Goal: Task Accomplishment & Management: Use online tool/utility

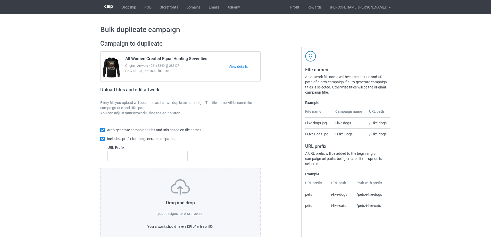
click at [199, 212] on label "browse" at bounding box center [197, 214] width 12 height 4
click at [0, 0] on input "browse" at bounding box center [0, 0] width 0 height 0
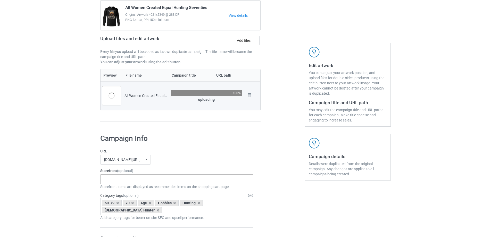
scroll to position [52, 0]
click at [141, 180] on div "Gifts For Bikers No Hobby [DATE] Hide And Seek World Champion Sasquatch I Love …" at bounding box center [176, 179] width 153 height 10
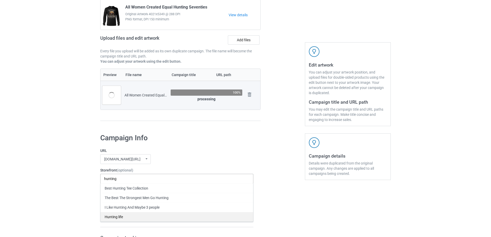
type input "hunting"
click at [119, 219] on div "Hunting life" at bounding box center [177, 217] width 153 height 10
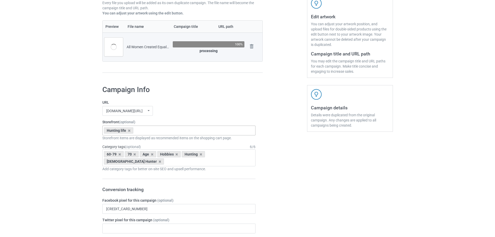
scroll to position [103, 0]
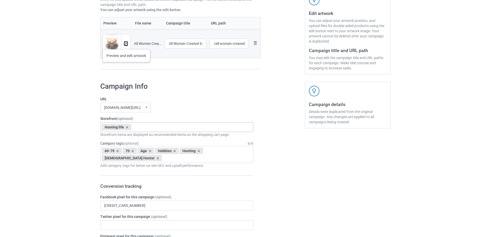
click at [126, 44] on img at bounding box center [125, 43] width 3 height 3
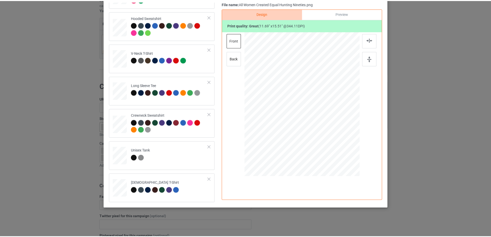
scroll to position [0, 0]
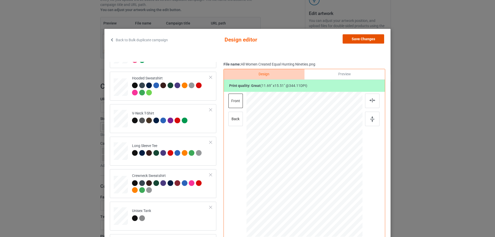
click at [367, 38] on button "Save Changes" at bounding box center [364, 38] width 42 height 9
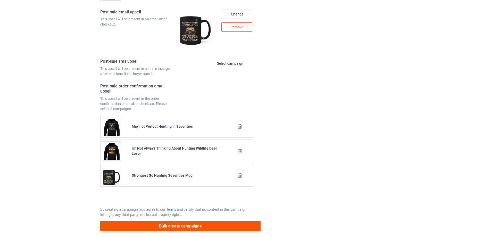
scroll to position [708, 0]
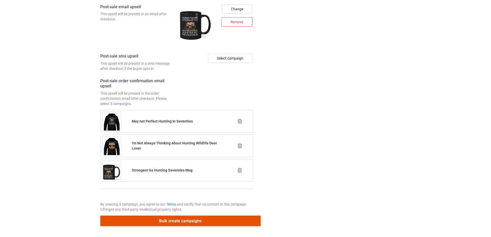
click at [166, 222] on button "Bulk create campaigns" at bounding box center [180, 221] width 160 height 11
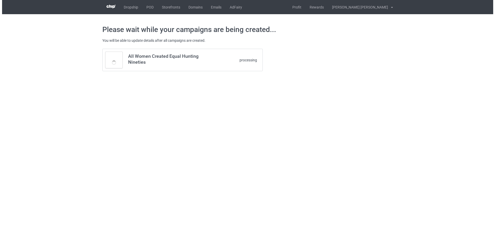
scroll to position [0, 0]
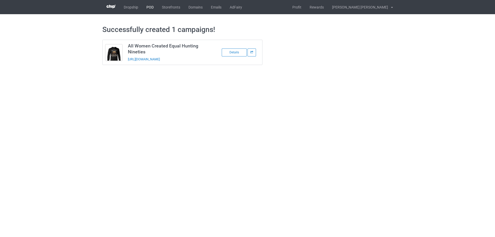
click at [148, 6] on link "POD" at bounding box center [149, 7] width 15 height 14
